Goal: Task Accomplishment & Management: Use online tool/utility

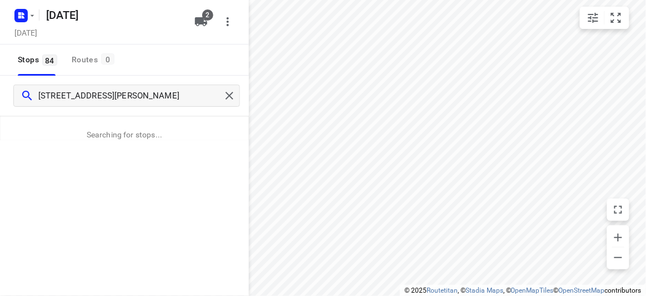
scroll to position [11, 0]
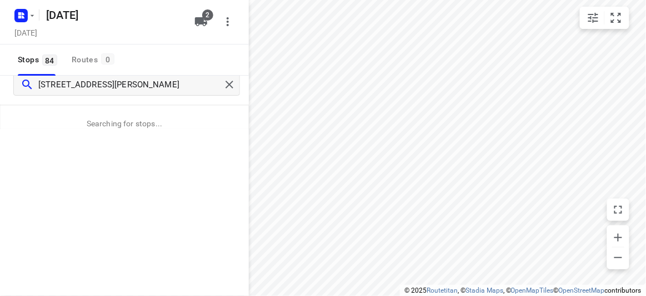
type input "[STREET_ADDRESS][PERSON_NAME]"
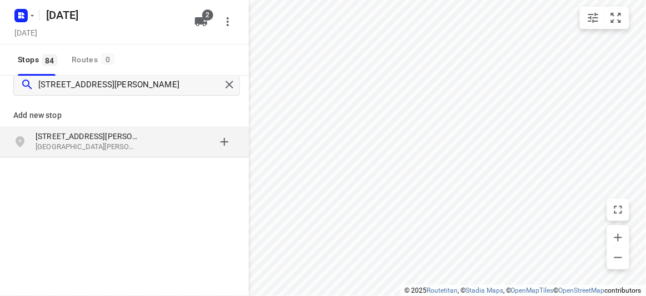
click at [78, 131] on p "[STREET_ADDRESS][PERSON_NAME]" at bounding box center [87, 136] width 102 height 11
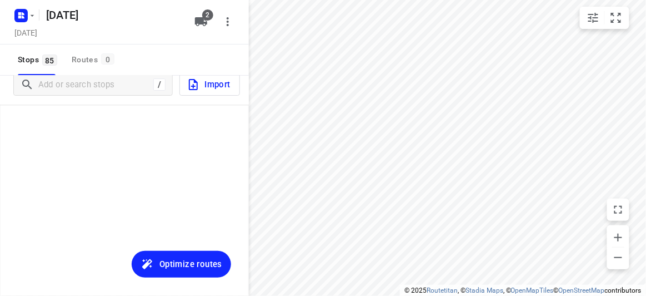
scroll to position [2537, 0]
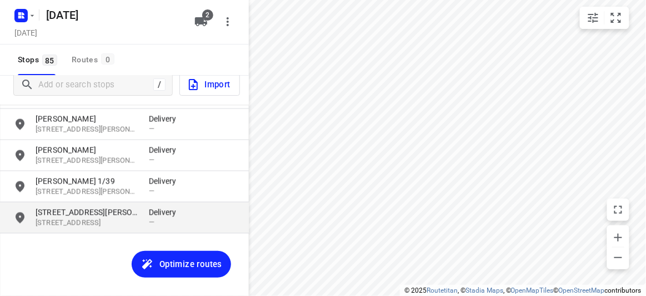
click at [89, 224] on p "[STREET_ADDRESS]" at bounding box center [87, 223] width 102 height 11
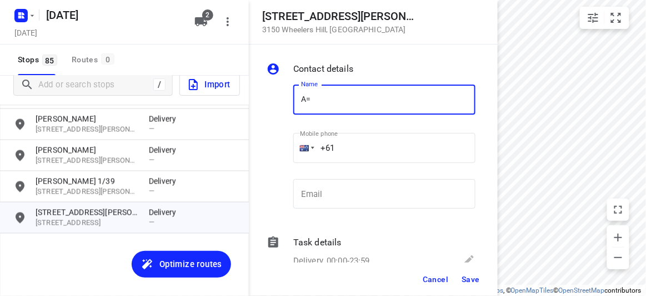
type input "A"
type input "[PERSON_NAME]"
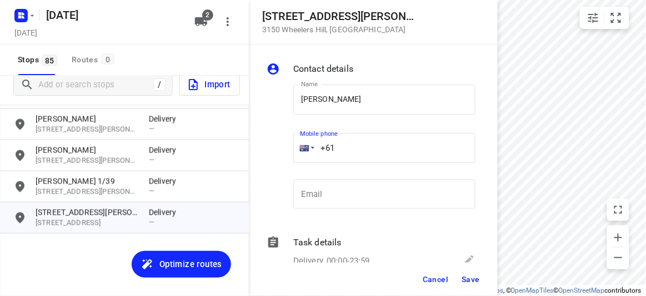
drag, startPoint x: 366, startPoint y: 144, endPoint x: 360, endPoint y: 144, distance: 5.6
click at [364, 144] on input "+61" at bounding box center [384, 148] width 182 height 30
paste input "48432911"
click at [473, 274] on span "Save" at bounding box center [471, 278] width 18 height 9
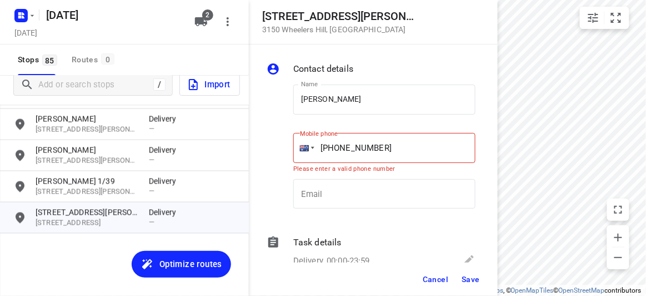
click at [339, 146] on input "[PHONE_NUMBER]" at bounding box center [384, 148] width 182 height 30
click at [380, 146] on input "[PHONE_NUMBER]" at bounding box center [384, 148] width 182 height 30
type input "[PHONE_NUMBER]"
click at [469, 275] on span "Save" at bounding box center [471, 278] width 18 height 9
